Goal: Task Accomplishment & Management: Manage account settings

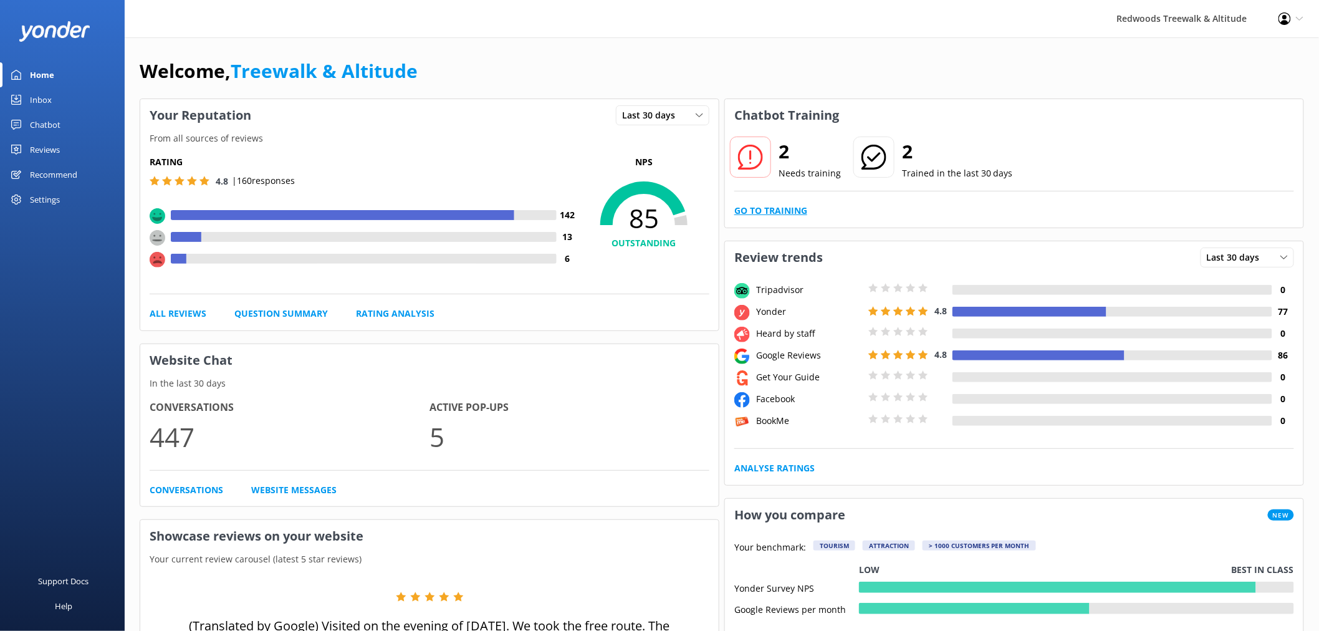
click at [761, 218] on link "Go to Training" at bounding box center [770, 211] width 73 height 14
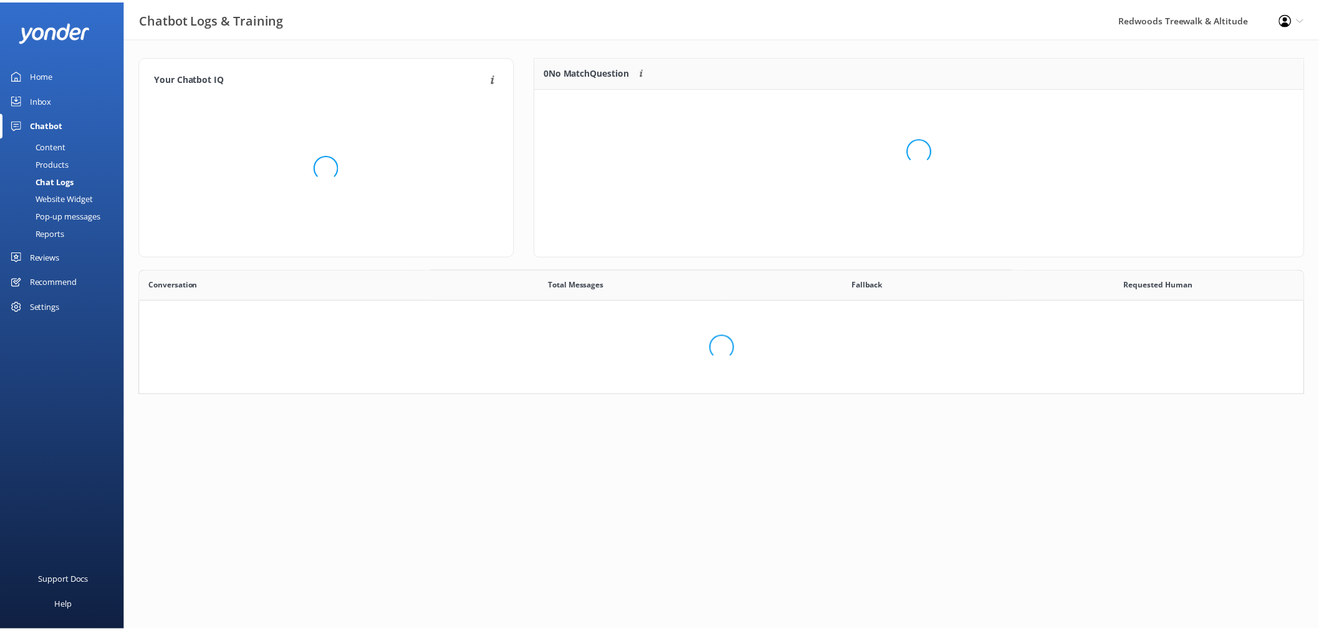
scroll to position [426, 1153]
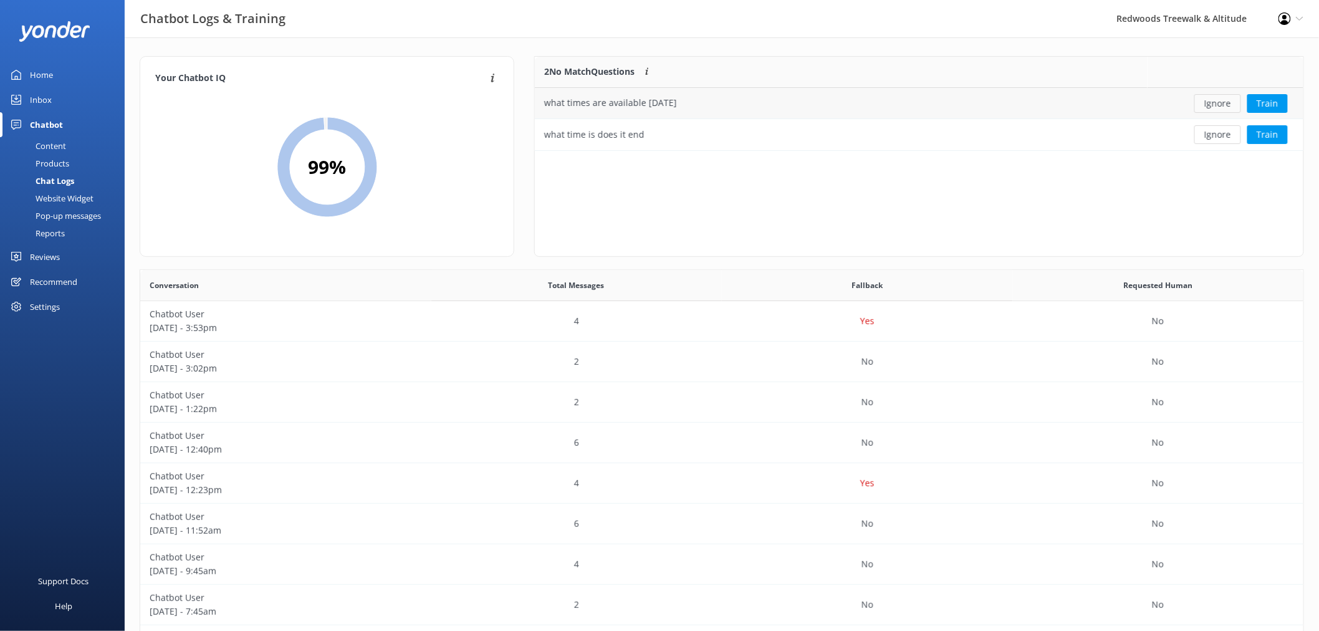
click at [1218, 100] on button "Ignore" at bounding box center [1218, 103] width 47 height 19
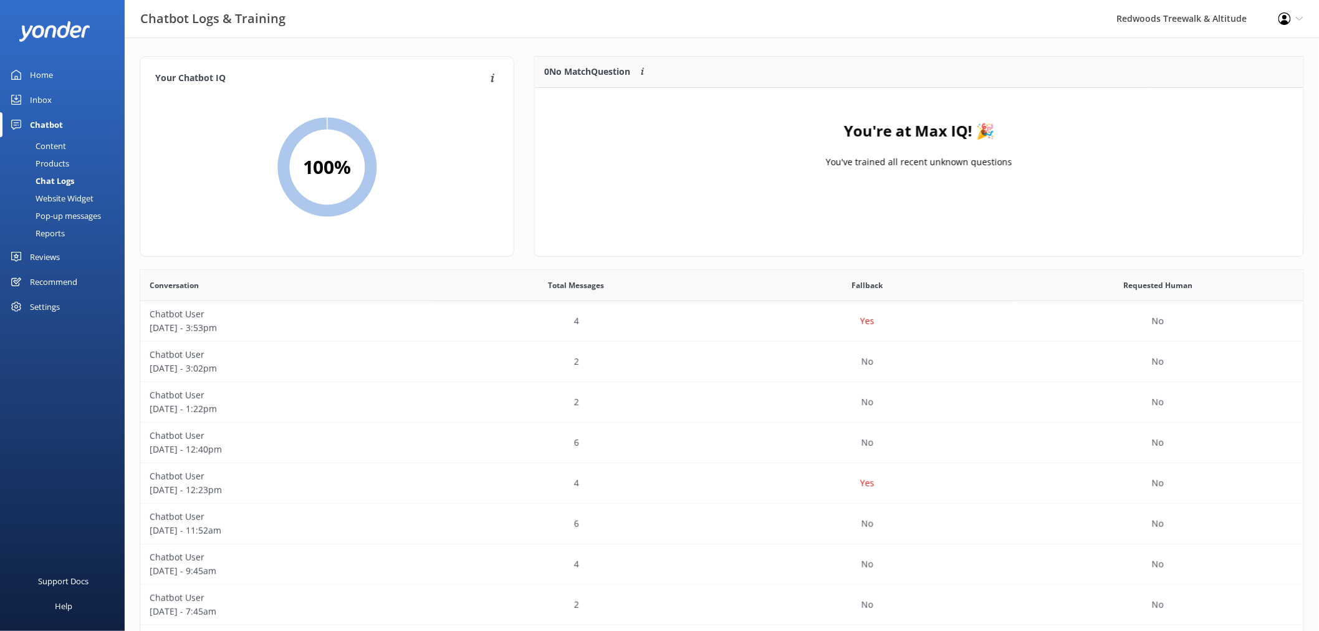
click at [59, 102] on link "Inbox" at bounding box center [62, 99] width 125 height 25
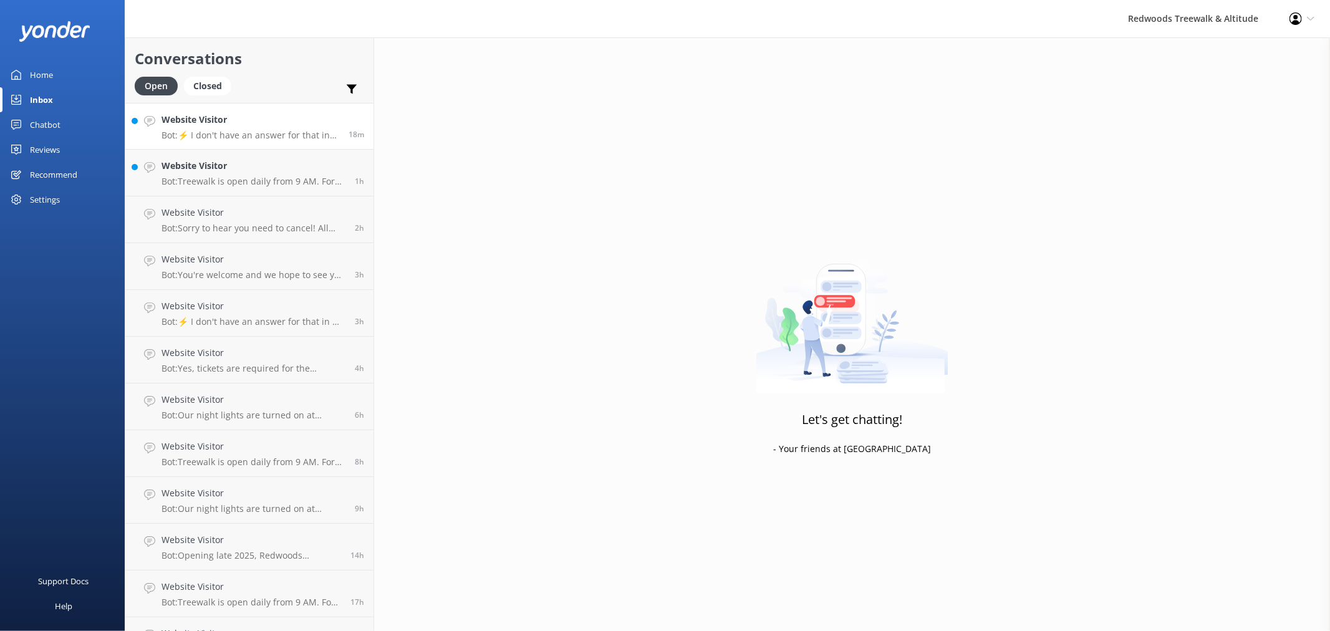
click at [258, 111] on link "Website Visitor Bot: ⚡ I don't have an answer for that in my knowledge base. Pl…" at bounding box center [249, 126] width 248 height 47
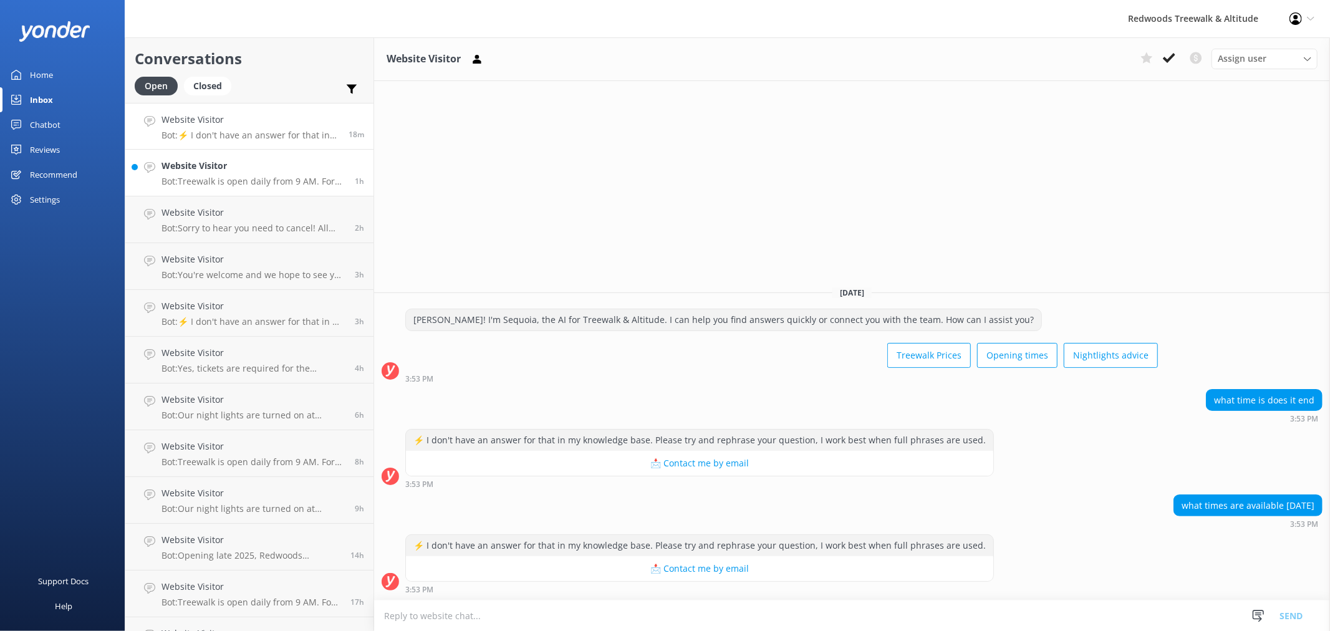
click at [260, 188] on link "Website Visitor Bot: Treewalk is open daily from 9 AM. For last ticket sold tim…" at bounding box center [249, 173] width 248 height 47
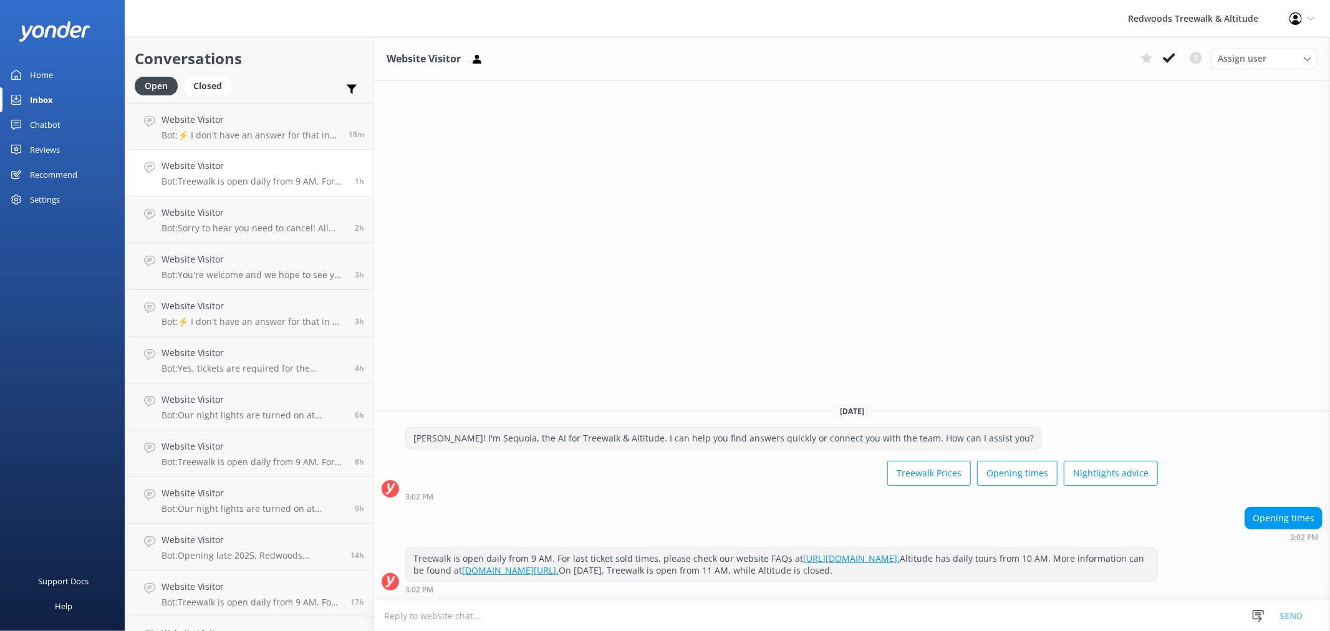
click at [67, 153] on link "Reviews" at bounding box center [62, 149] width 125 height 25
